Goal: Contribute content: Add original content to the website for others to see

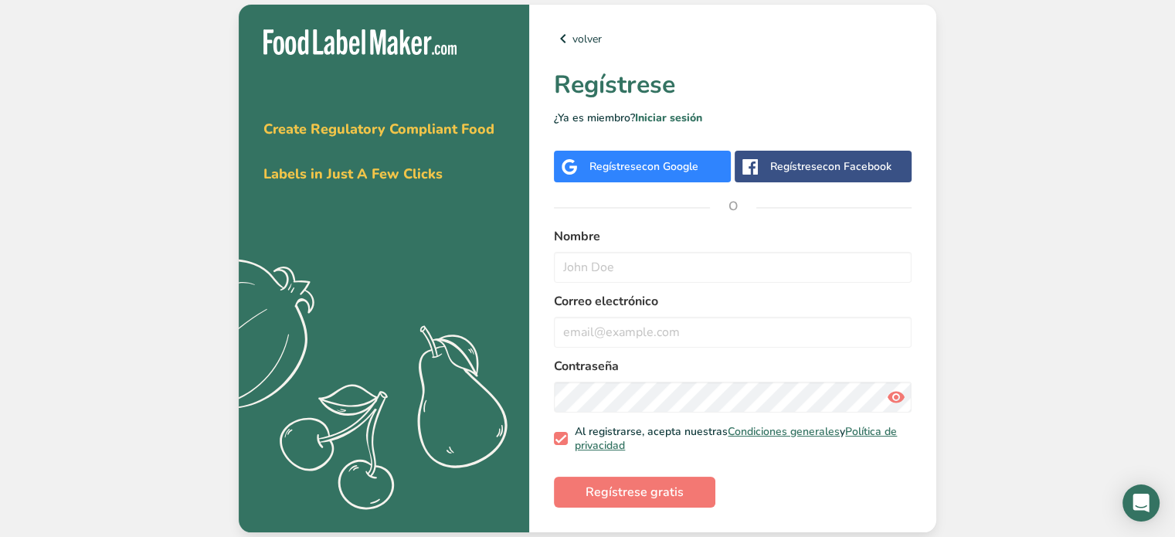
click at [649, 175] on div "Regístrese con Google" at bounding box center [642, 167] width 177 height 32
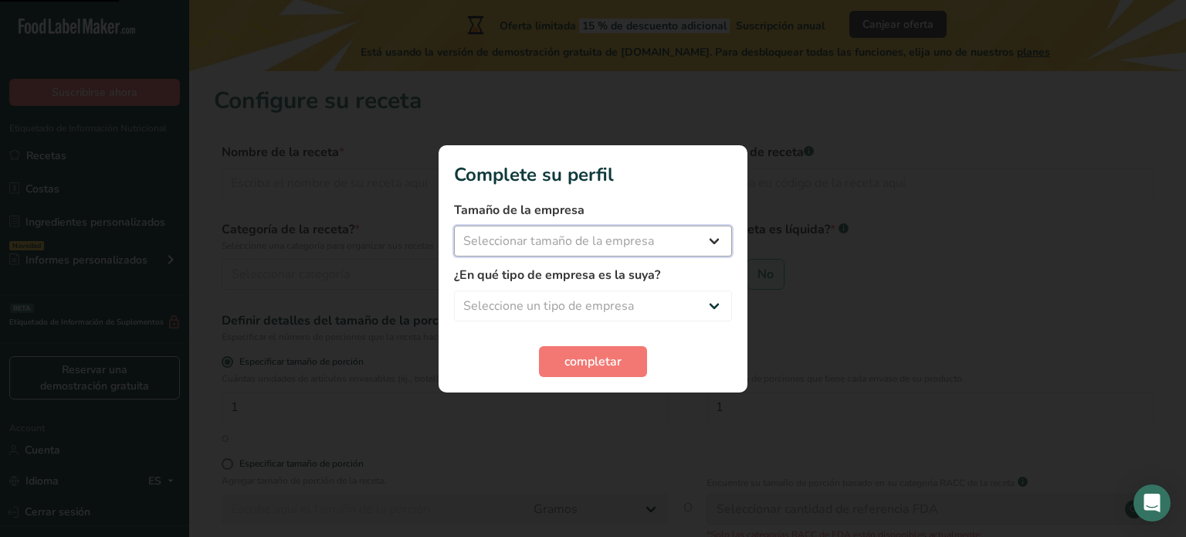
click at [567, 243] on select "Seleccionar tamaño de la empresa Menos de 10 empleados De 10 a 50 empleados De …" at bounding box center [593, 241] width 278 height 31
select select "1"
click at [454, 226] on select "Seleccionar tamaño de la empresa Menos de 10 empleados De 10 a 50 empleados De …" at bounding box center [593, 241] width 278 height 31
click at [547, 307] on select "Seleccione un tipo de empresa Fabricante de alimentos envasados Restaurante y c…" at bounding box center [593, 305] width 278 height 31
select select "5"
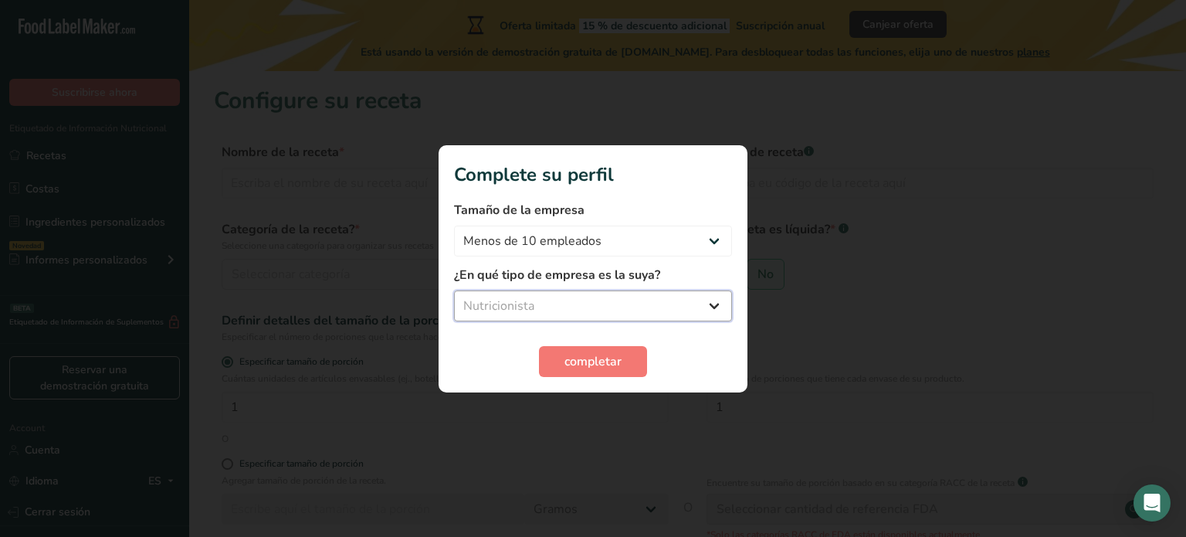
click at [454, 290] on select "Seleccione un tipo de empresa Fabricante de alimentos envasados Restaurante y c…" at bounding box center [593, 305] width 278 height 31
click at [568, 373] on button "completar" at bounding box center [593, 361] width 108 height 31
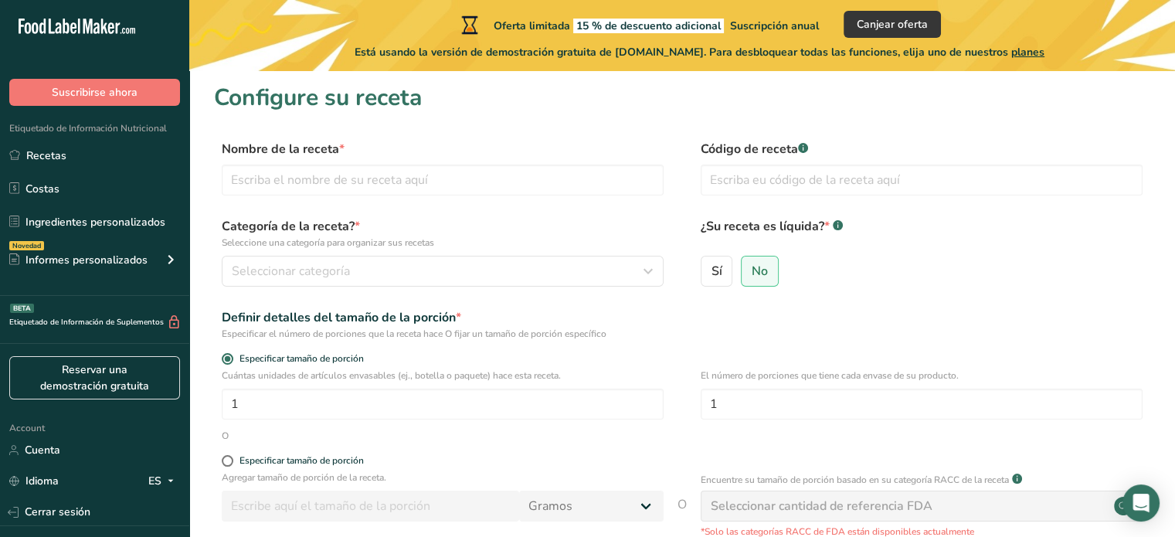
scroll to position [4, 0]
click at [467, 178] on input "text" at bounding box center [443, 179] width 442 height 31
type input "Fondant"
click at [382, 287] on div "Categoría de la receta? * Seleccione una categoría para organizar sus recetas S…" at bounding box center [682, 255] width 936 height 79
click at [388, 280] on button "Seleccionar categoría" at bounding box center [443, 270] width 442 height 31
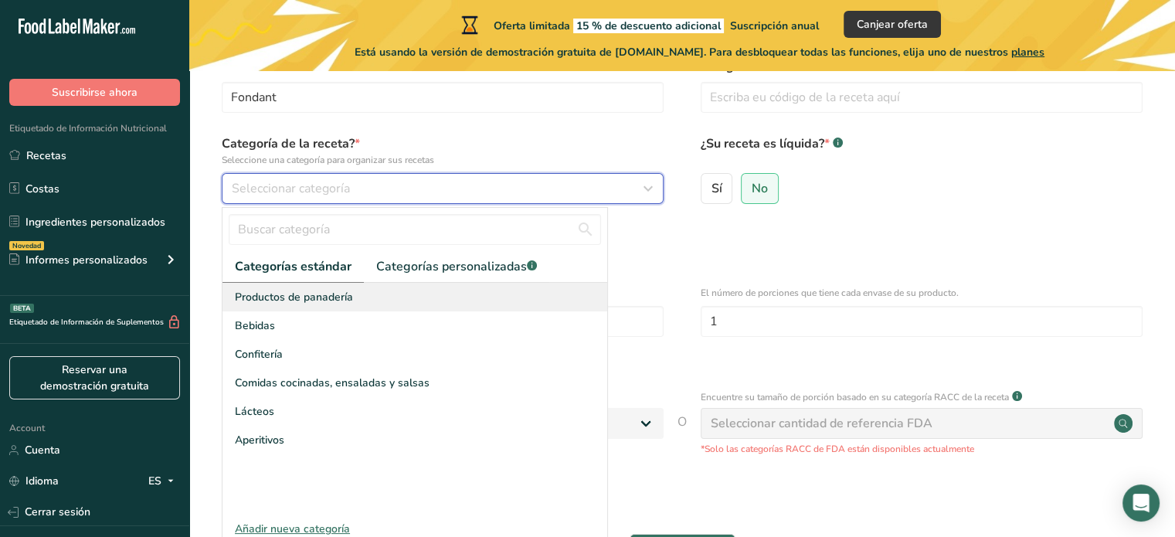
scroll to position [153, 0]
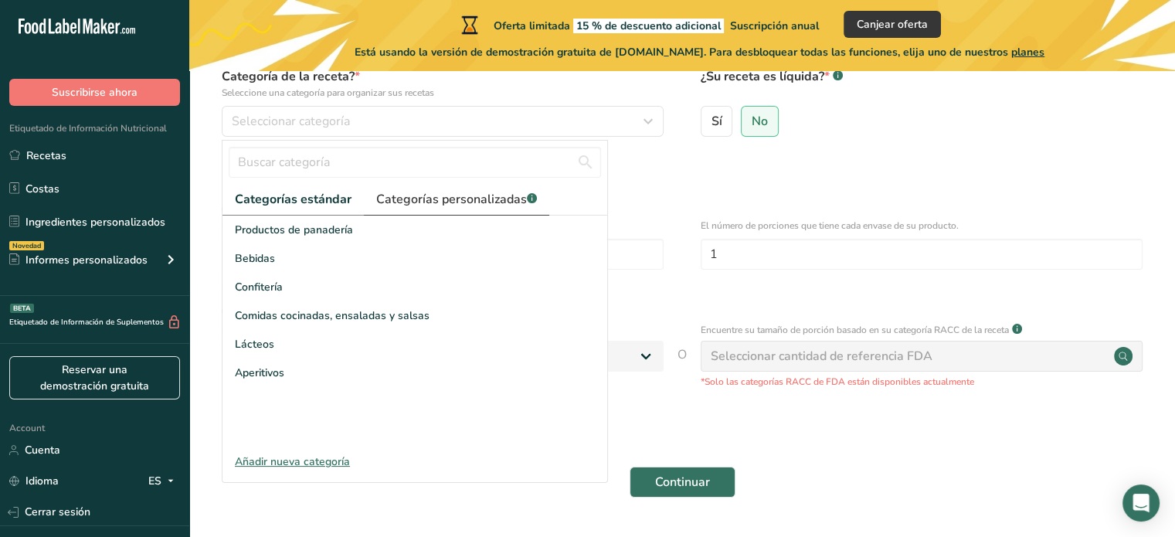
click at [436, 194] on span "Categorías personalizadas .a-a{fill:#347362;}.b-a{fill:#fff;}" at bounding box center [456, 199] width 161 height 19
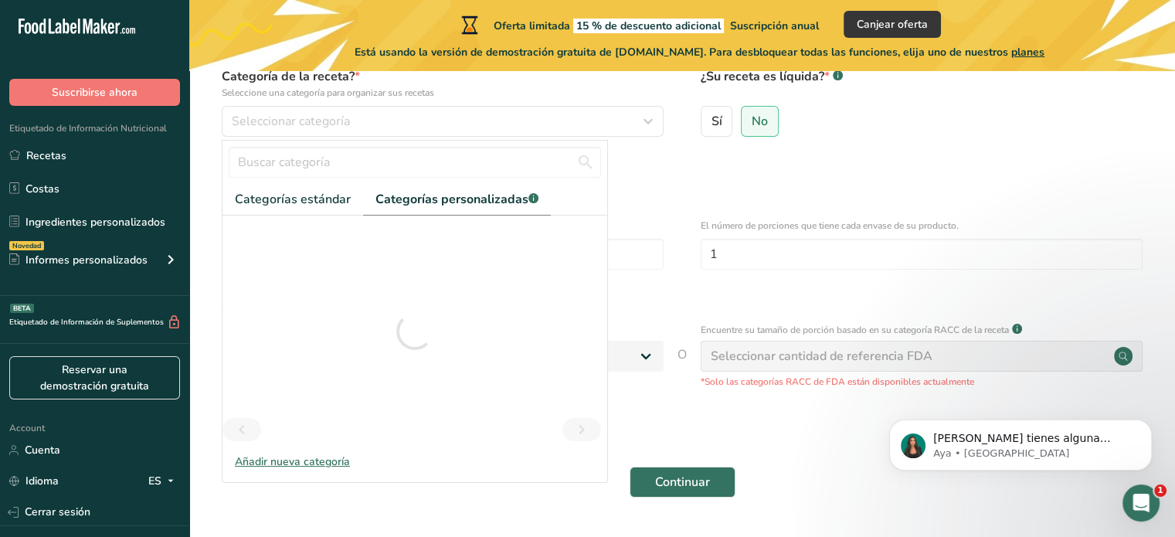
scroll to position [0, 0]
click at [361, 160] on input "text" at bounding box center [415, 162] width 372 height 31
click at [324, 207] on span "Categorías estándar" at bounding box center [293, 199] width 116 height 19
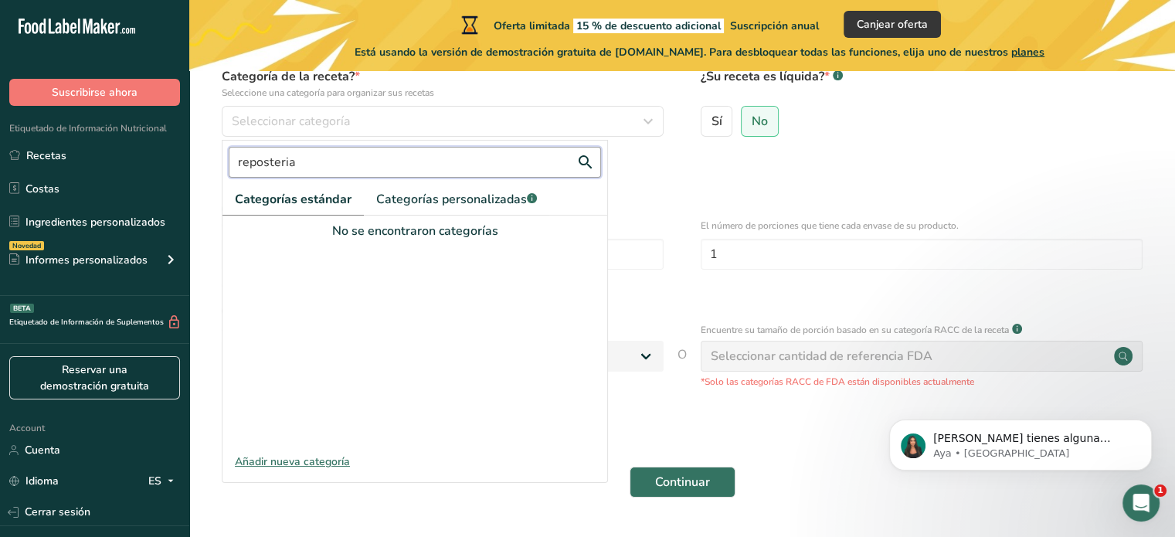
click at [402, 164] on input "reposteria" at bounding box center [415, 162] width 372 height 31
type input "r"
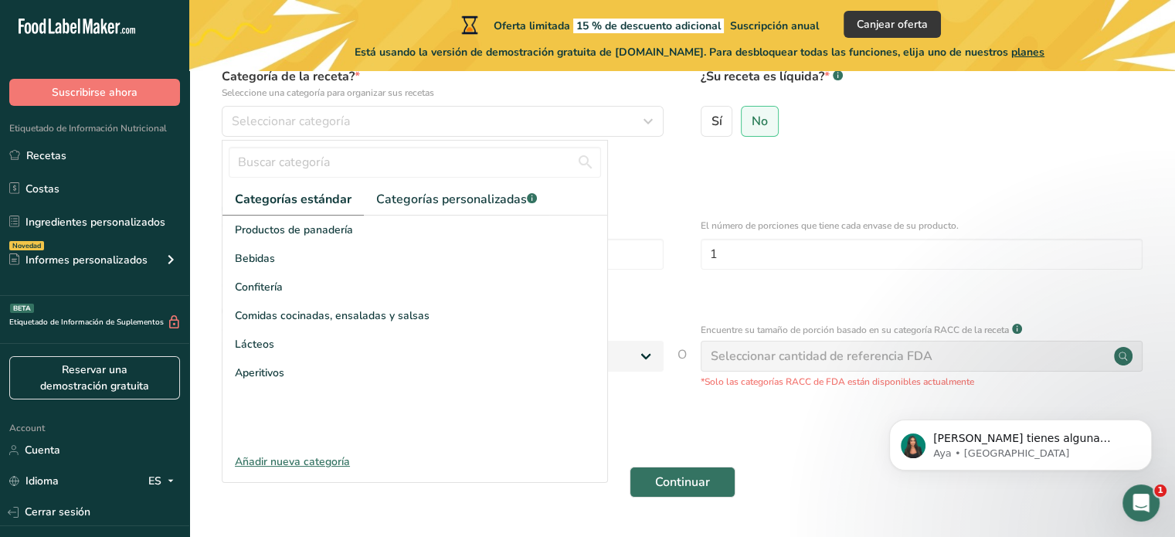
click at [330, 196] on span "Categorías estándar" at bounding box center [293, 199] width 117 height 19
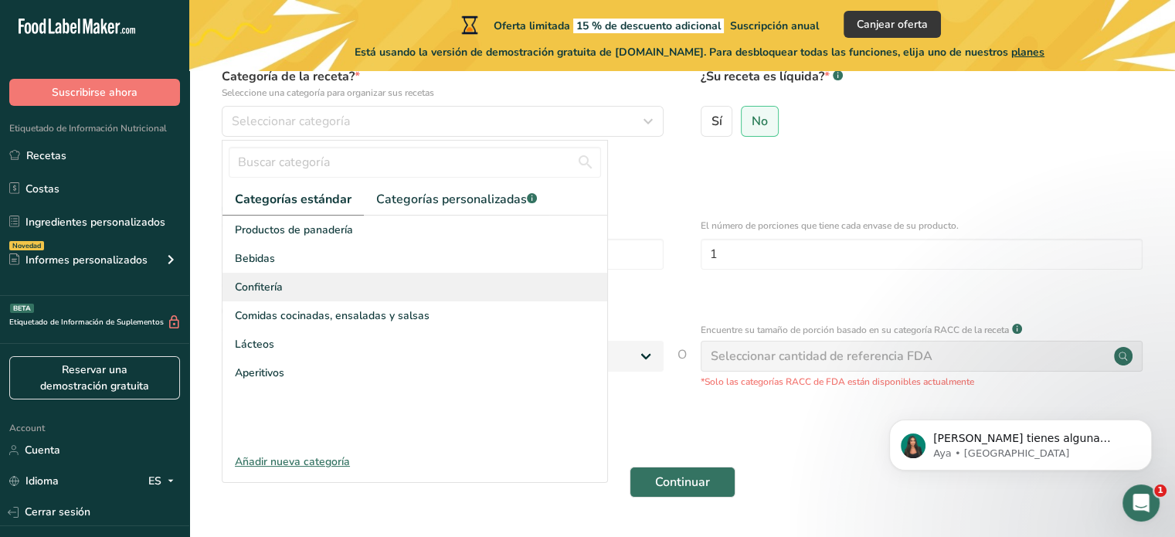
click at [297, 283] on div "Confitería" at bounding box center [414, 287] width 385 height 29
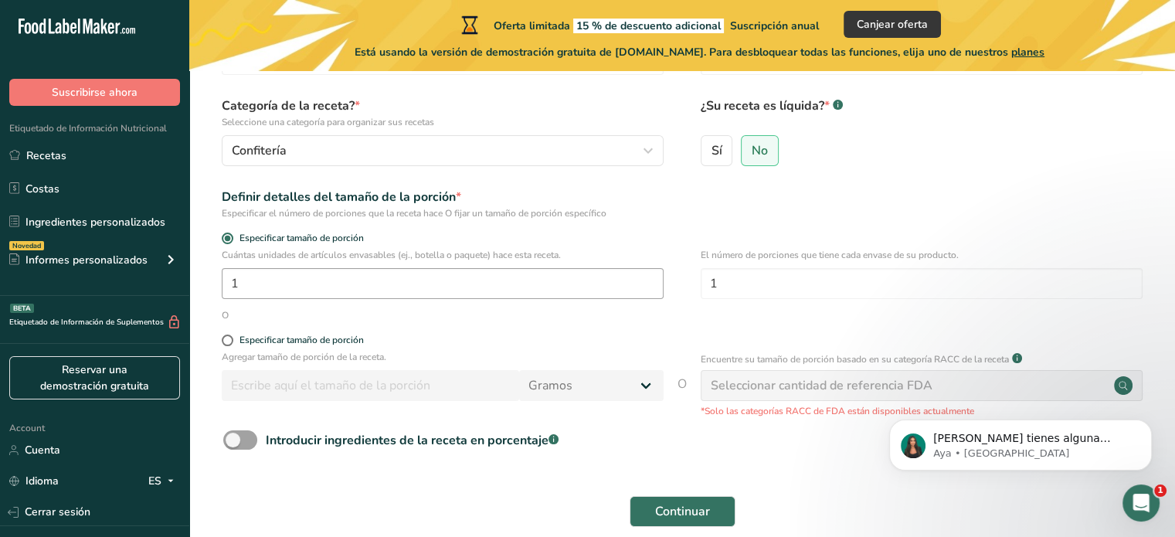
scroll to position [119, 0]
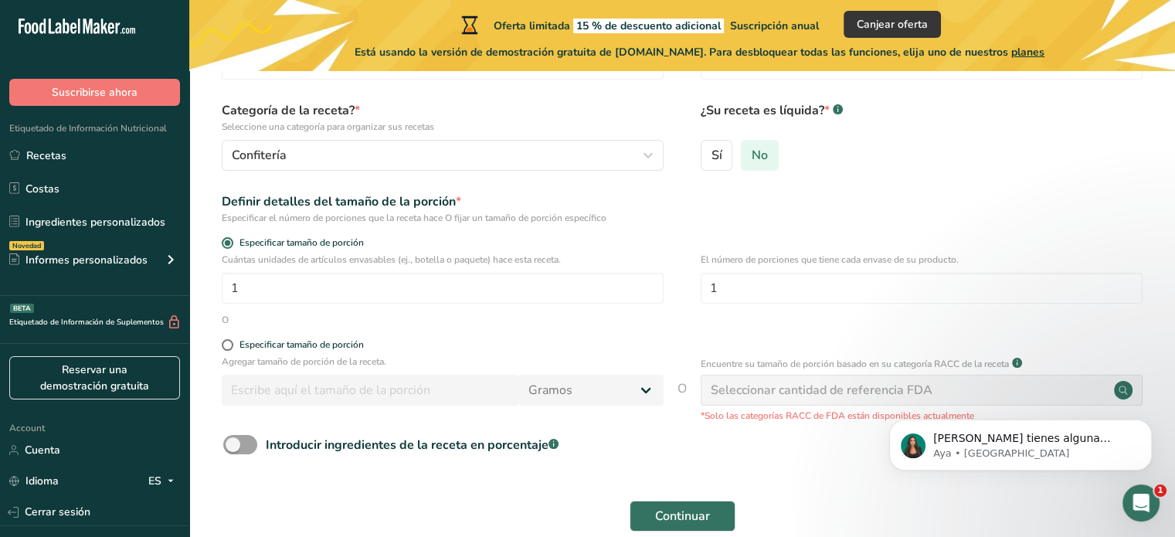
click at [767, 144] on label "No" at bounding box center [760, 155] width 38 height 31
click at [751, 150] on input "No" at bounding box center [746, 155] width 10 height 10
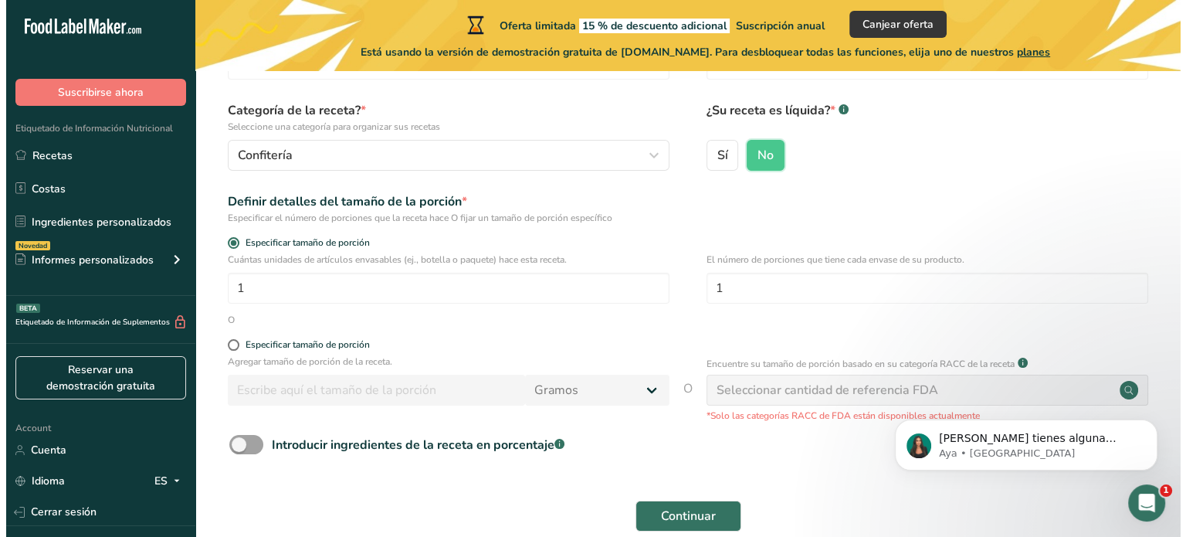
scroll to position [197, 0]
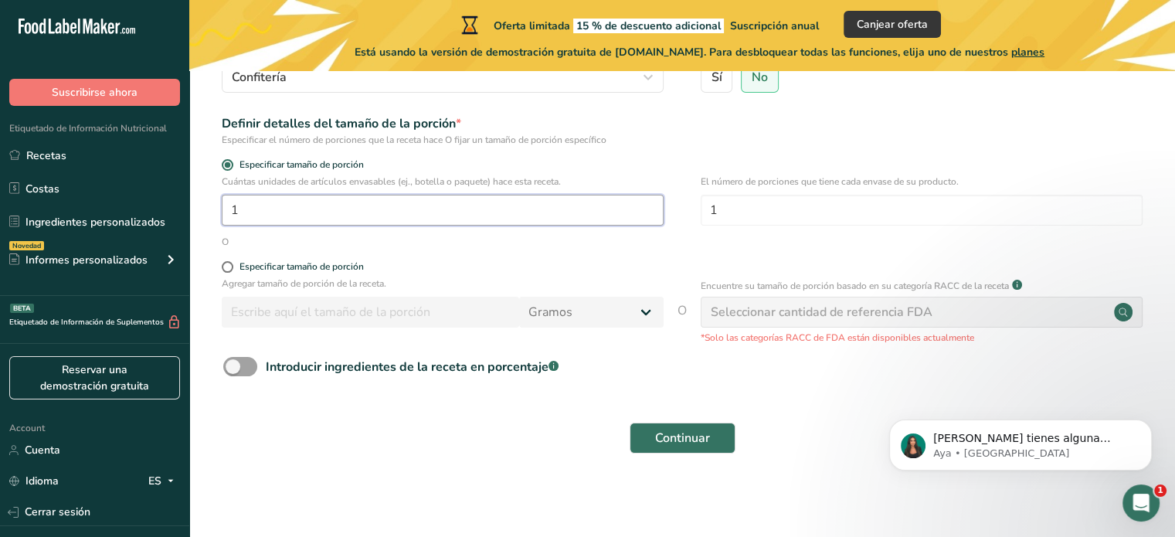
click at [399, 213] on input "1" at bounding box center [443, 210] width 442 height 31
drag, startPoint x: 222, startPoint y: 239, endPoint x: 231, endPoint y: 271, distance: 33.5
click at [231, 271] on form "Nombre de la receta * Fondant Código de receta .a-a{fill:#347362;}.b-a{fill:#ff…" at bounding box center [682, 204] width 936 height 517
click at [231, 271] on span at bounding box center [228, 267] width 12 height 12
click at [231, 271] on input "Especificar tamaño de porción" at bounding box center [227, 267] width 10 height 10
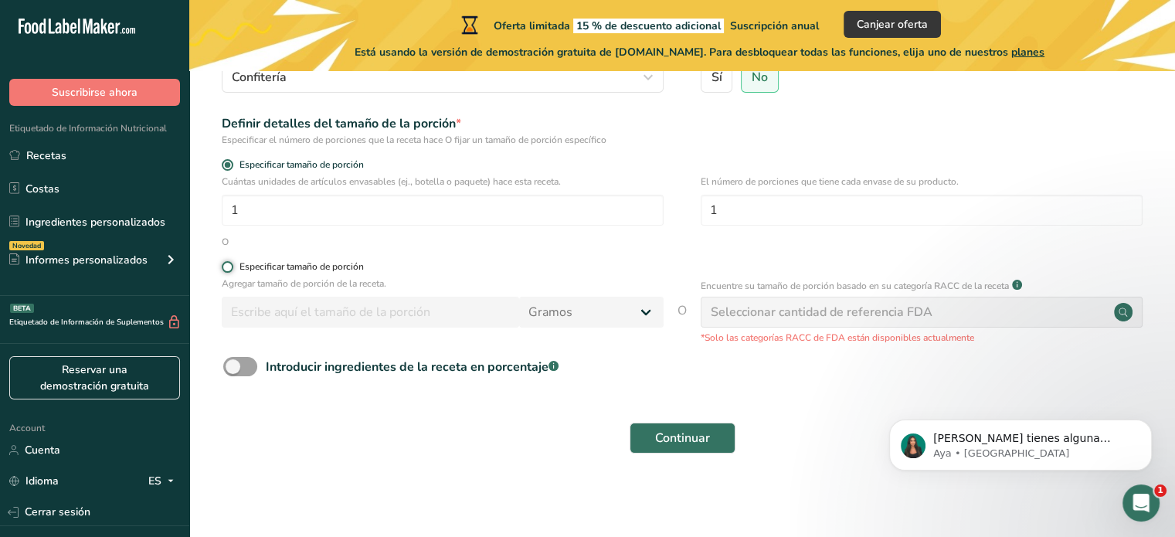
radio input "true"
radio input "false"
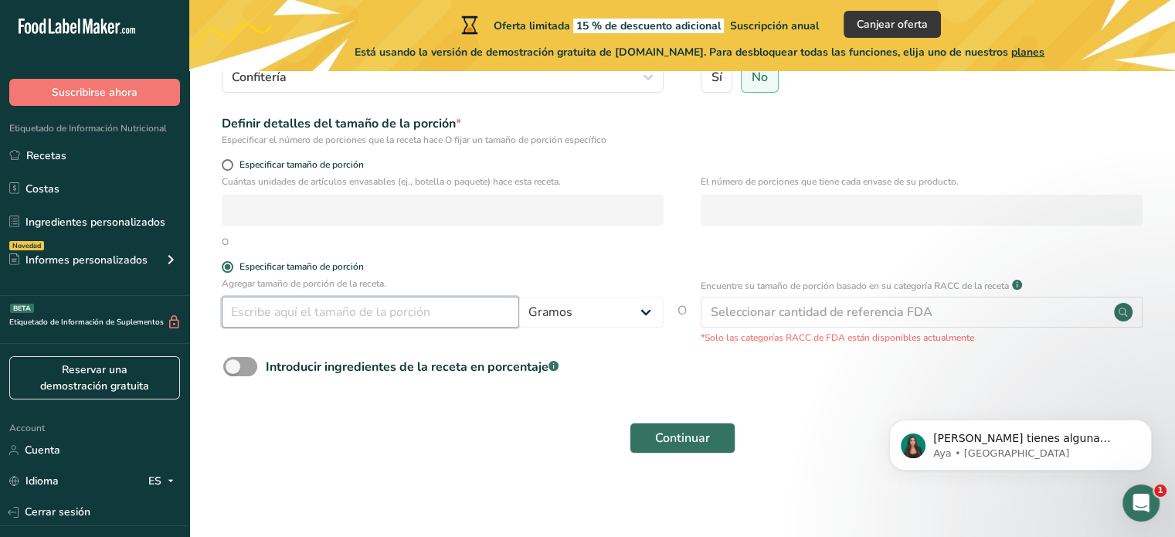
click at [293, 327] on input "number" at bounding box center [370, 312] width 297 height 31
click at [775, 314] on div "Seleccionar cantidad de referencia FDA" at bounding box center [822, 312] width 222 height 19
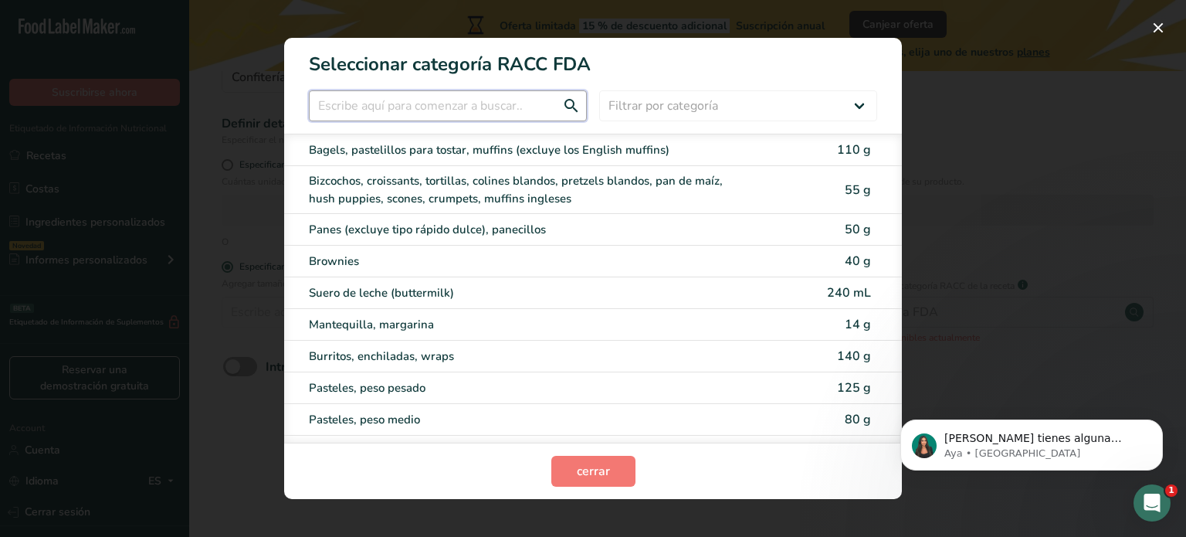
click at [524, 113] on input "RACC Category Selection Modal" at bounding box center [448, 105] width 278 height 31
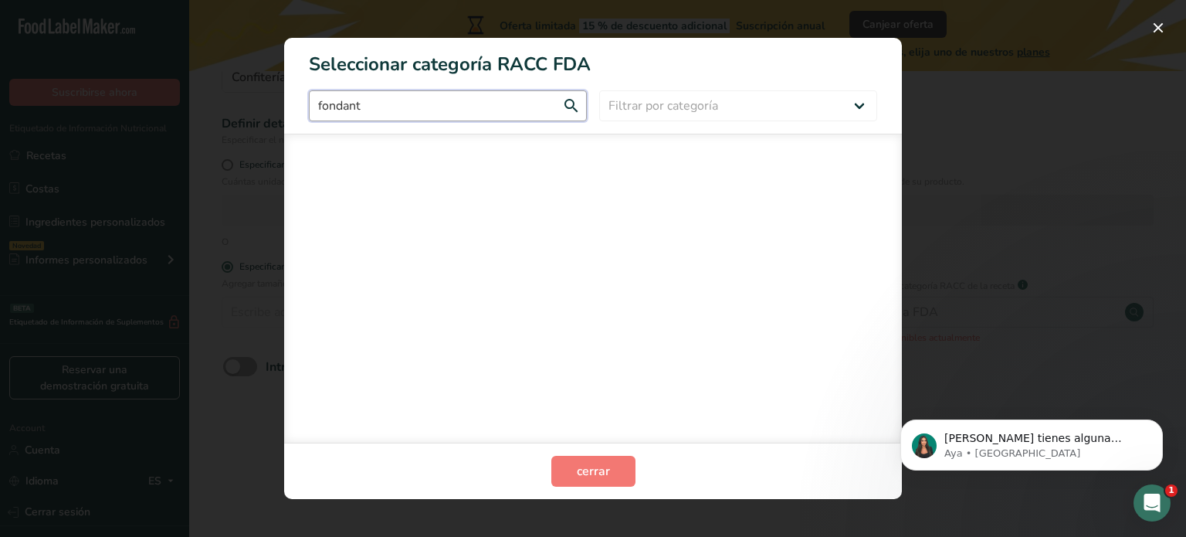
type input "fondant"
